Goal: Navigation & Orientation: Go to known website

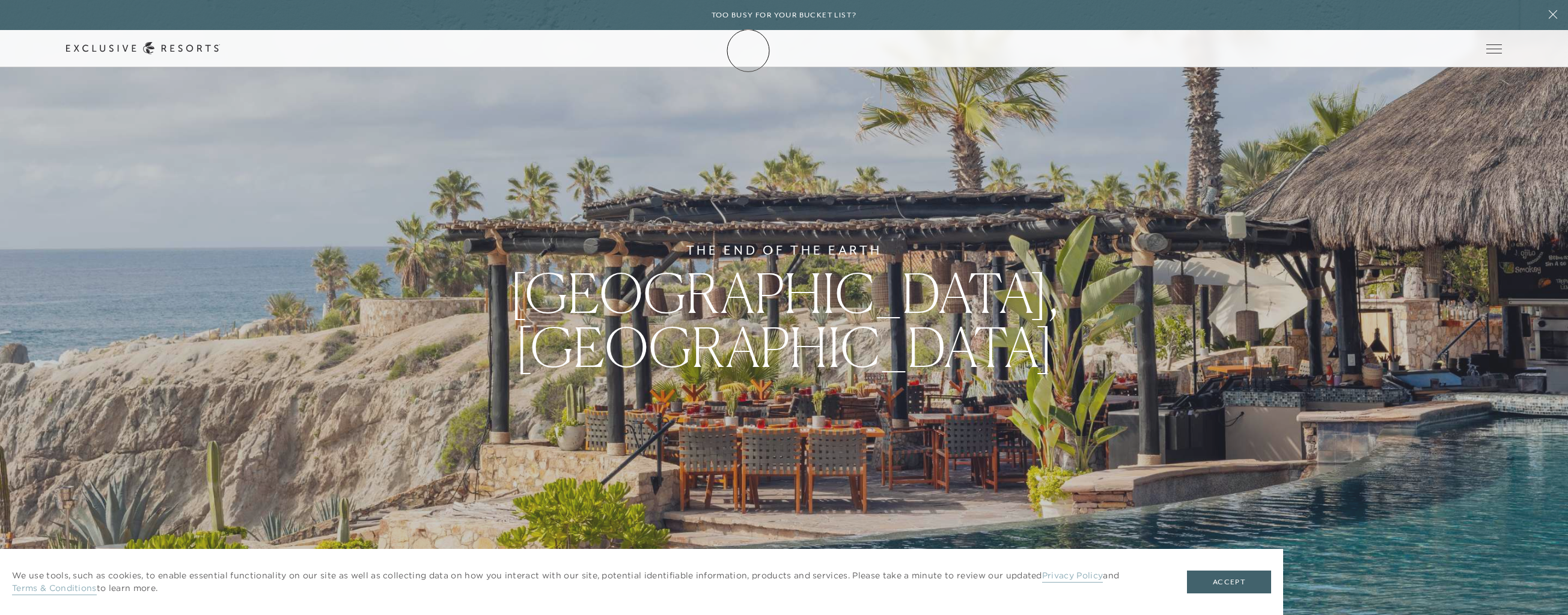
click at [220, 51] on icon at bounding box center [143, 48] width 154 height 12
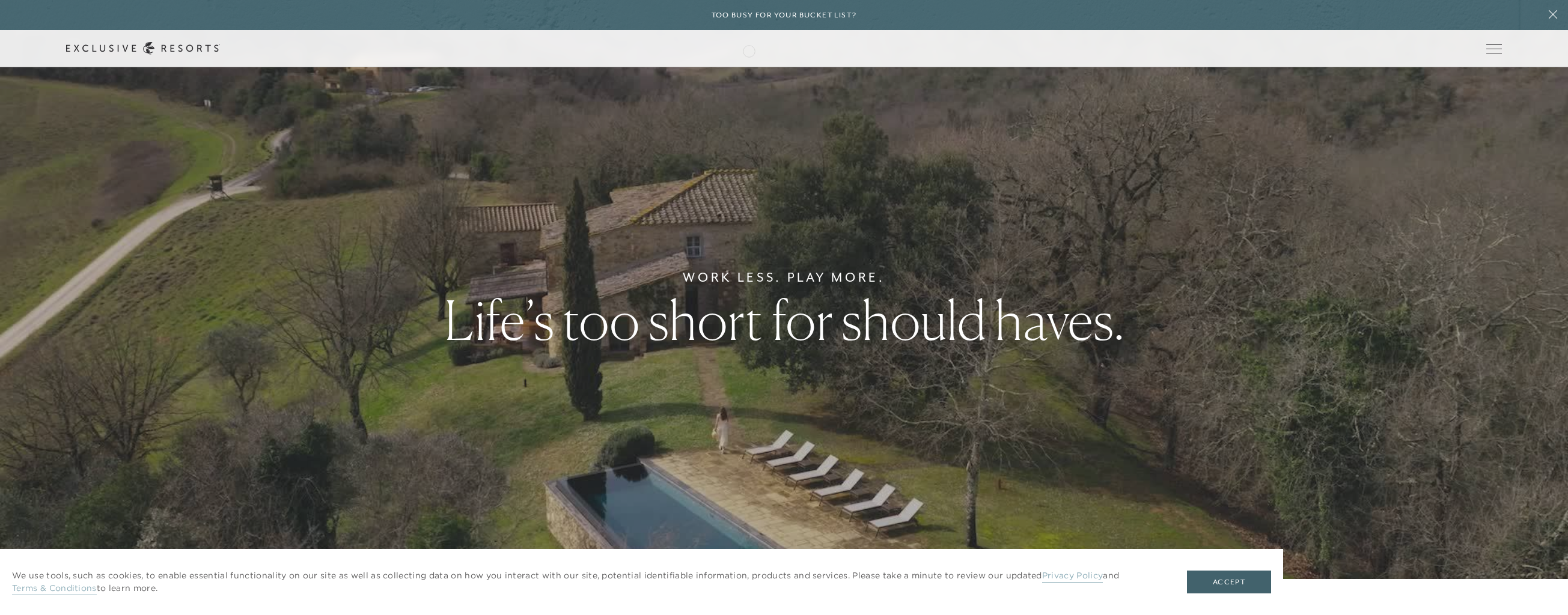
click at [220, 50] on icon at bounding box center [143, 48] width 154 height 12
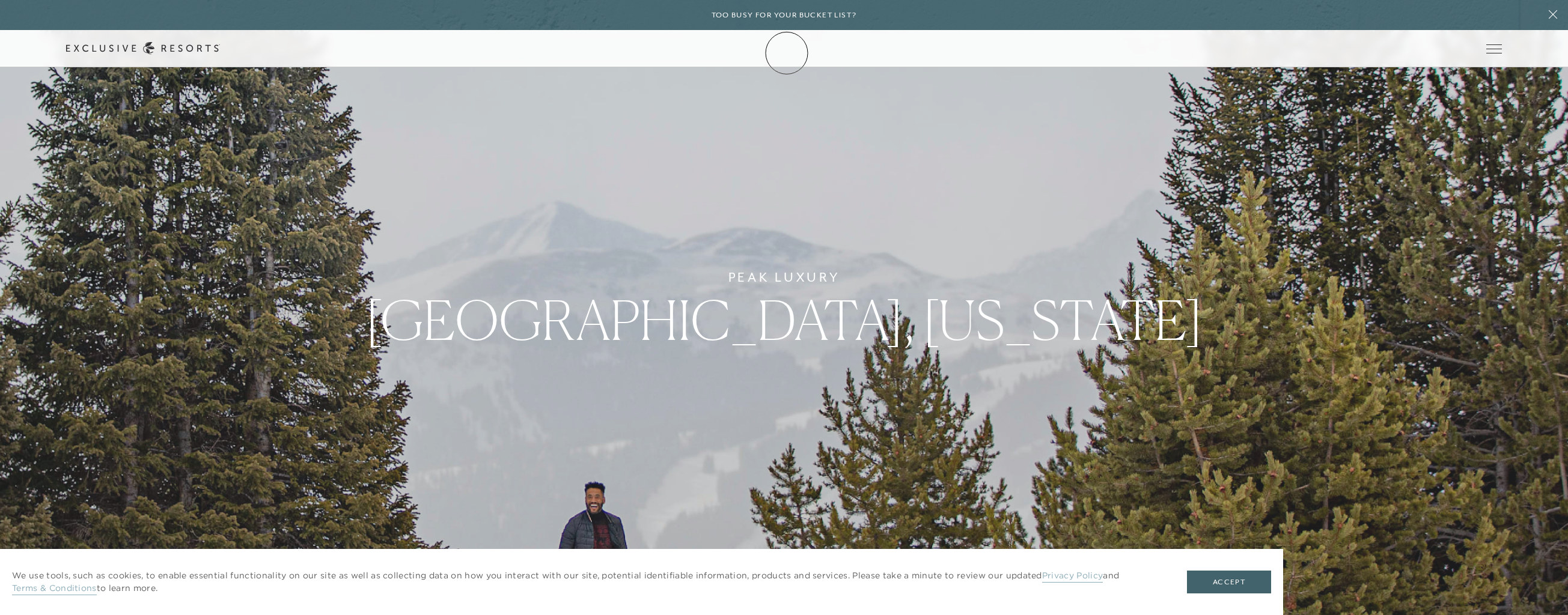
click at [220, 53] on icon at bounding box center [143, 48] width 154 height 12
